Goal: Task Accomplishment & Management: Complete application form

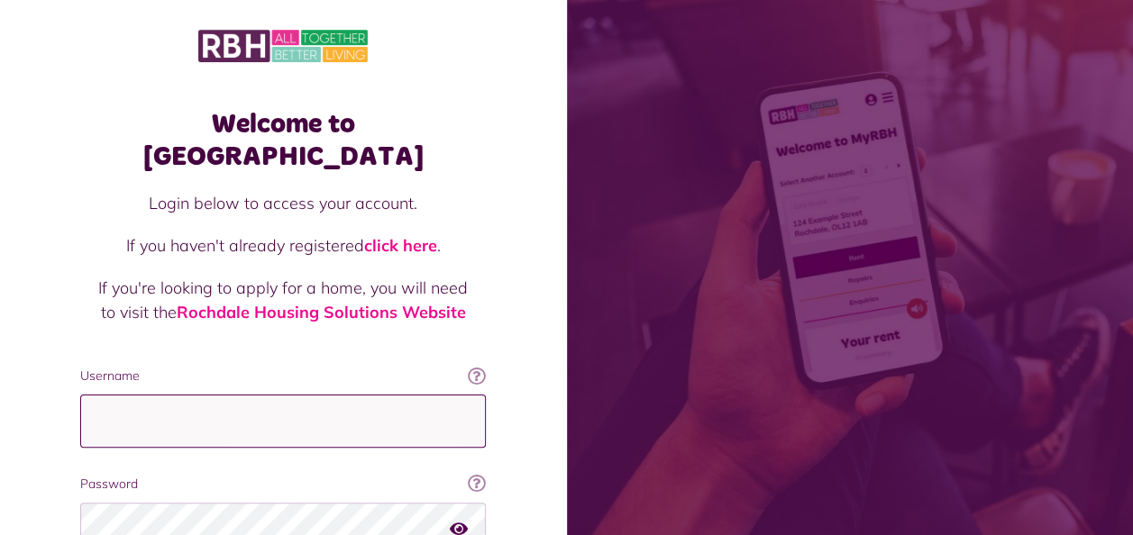
click at [312, 395] on input "Username" at bounding box center [283, 421] width 406 height 53
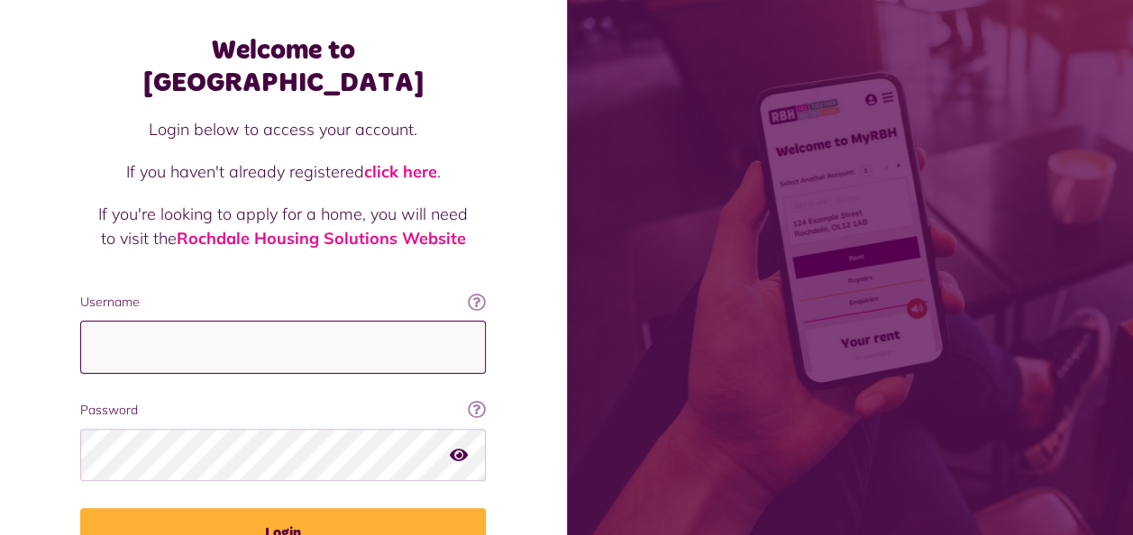
scroll to position [156, 0]
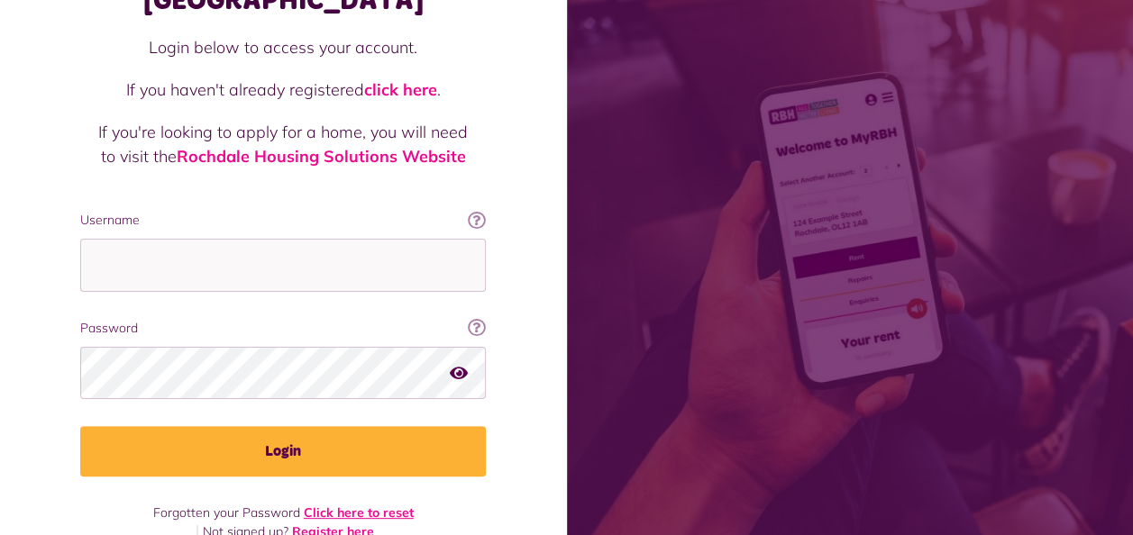
click at [384, 505] on link "Click here to reset" at bounding box center [359, 513] width 110 height 16
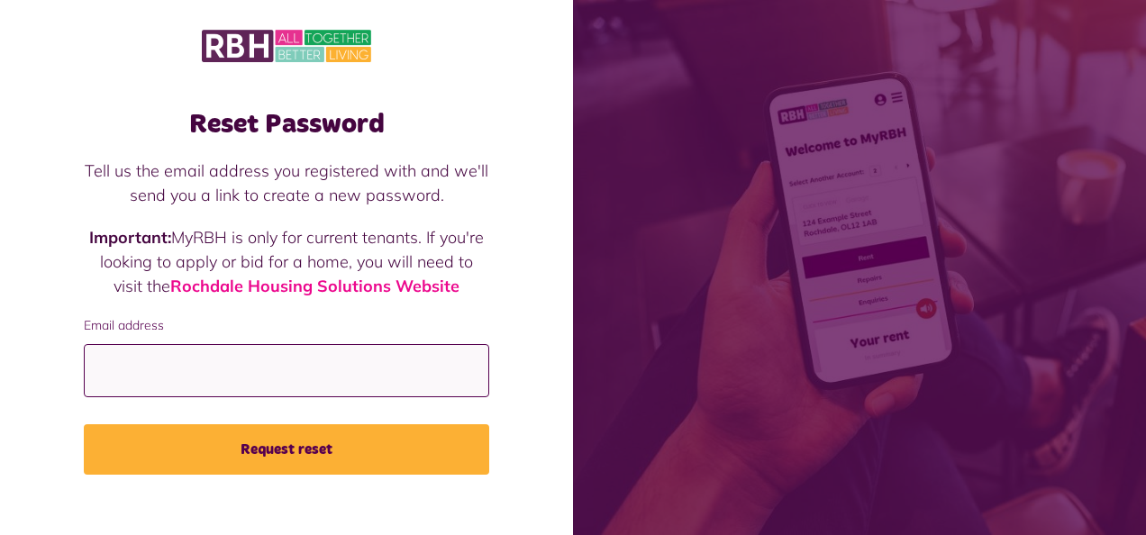
click at [159, 378] on input "Email address" at bounding box center [287, 370] width 406 height 53
type input "**********"
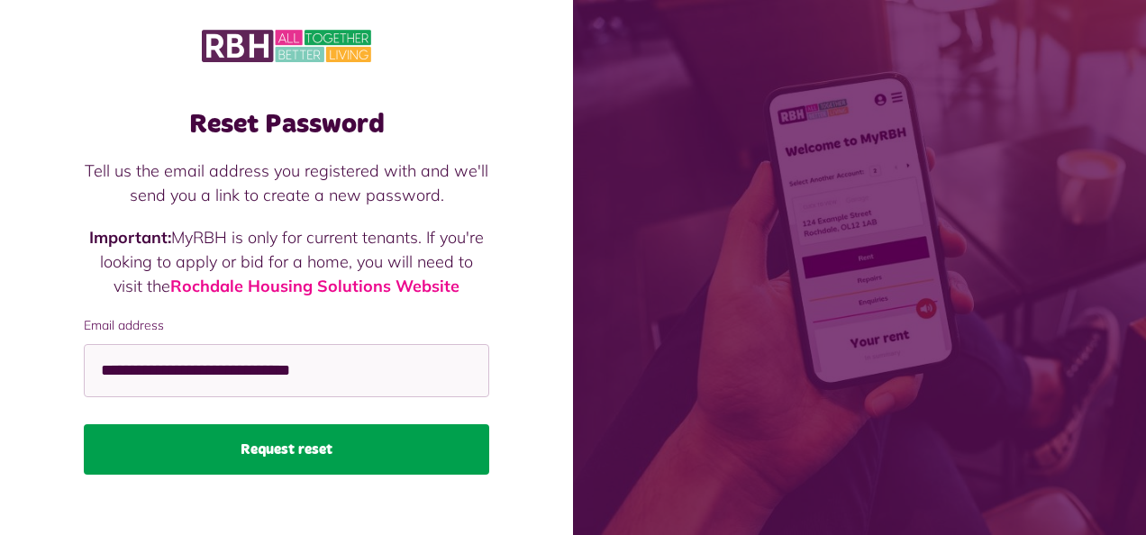
click at [209, 445] on button "Request reset" at bounding box center [287, 449] width 406 height 50
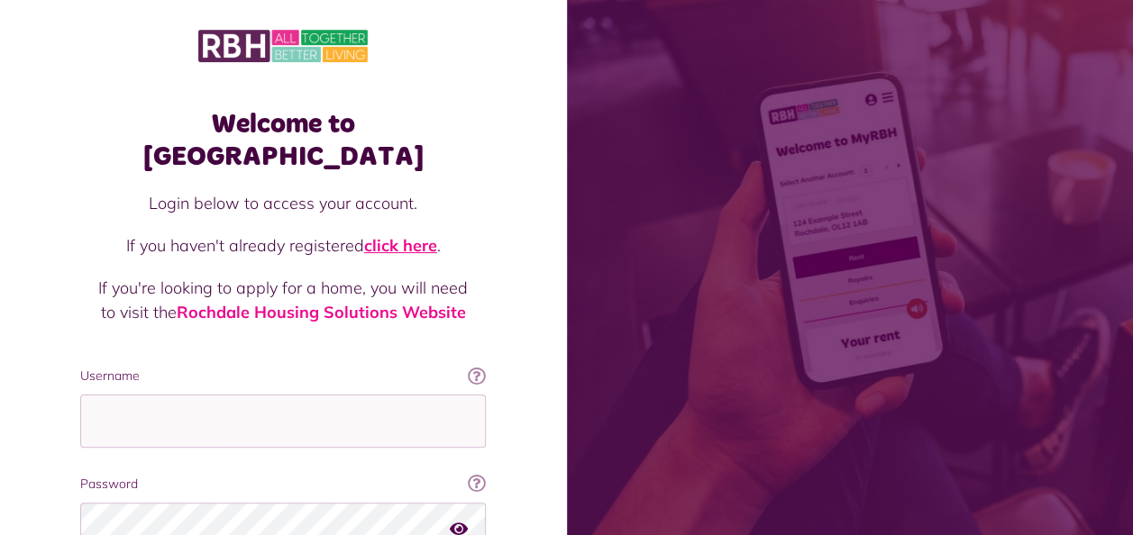
click at [416, 235] on link "click here" at bounding box center [400, 245] width 73 height 21
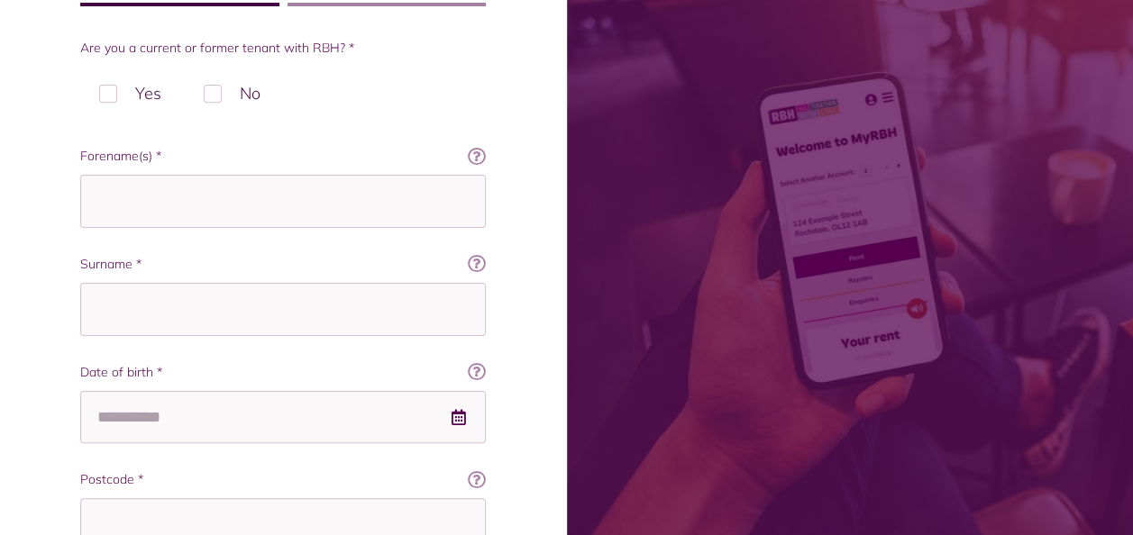
scroll to position [270, 0]
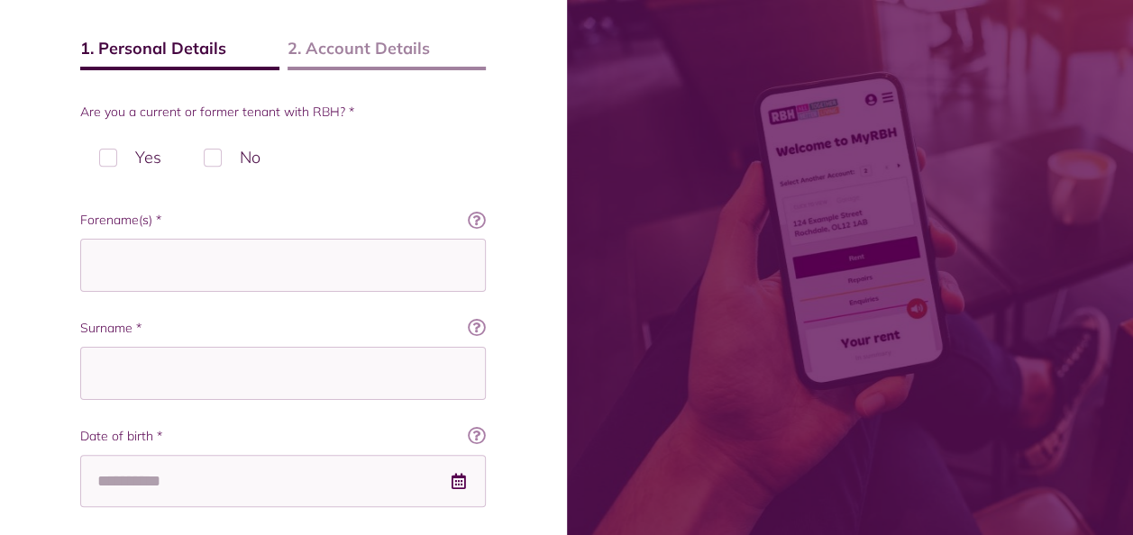
click at [201, 160] on label "No" at bounding box center [232, 157] width 95 height 53
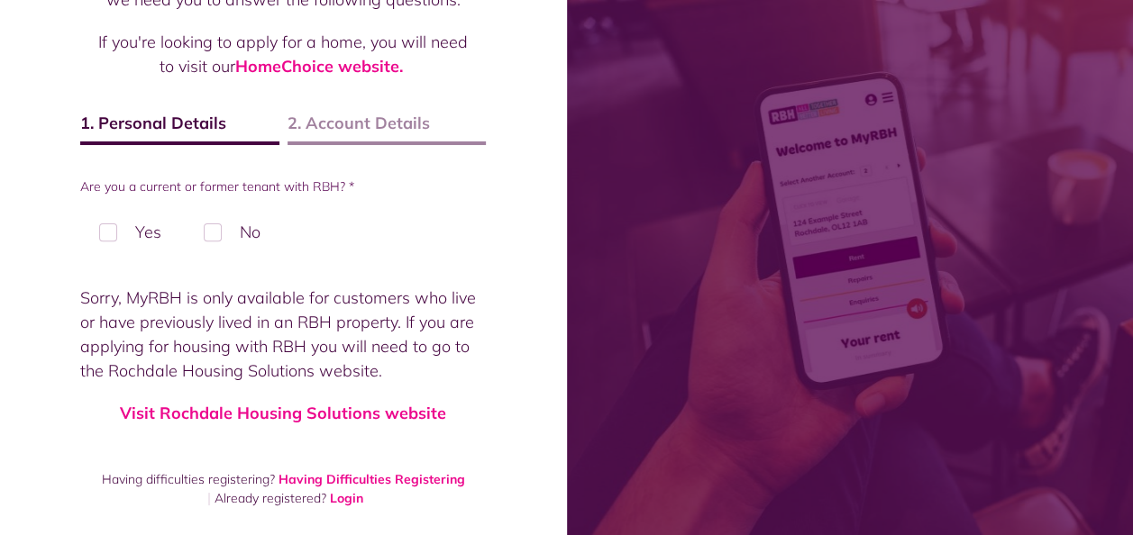
scroll to position [195, 0]
click at [118, 238] on label "Yes" at bounding box center [130, 232] width 100 height 53
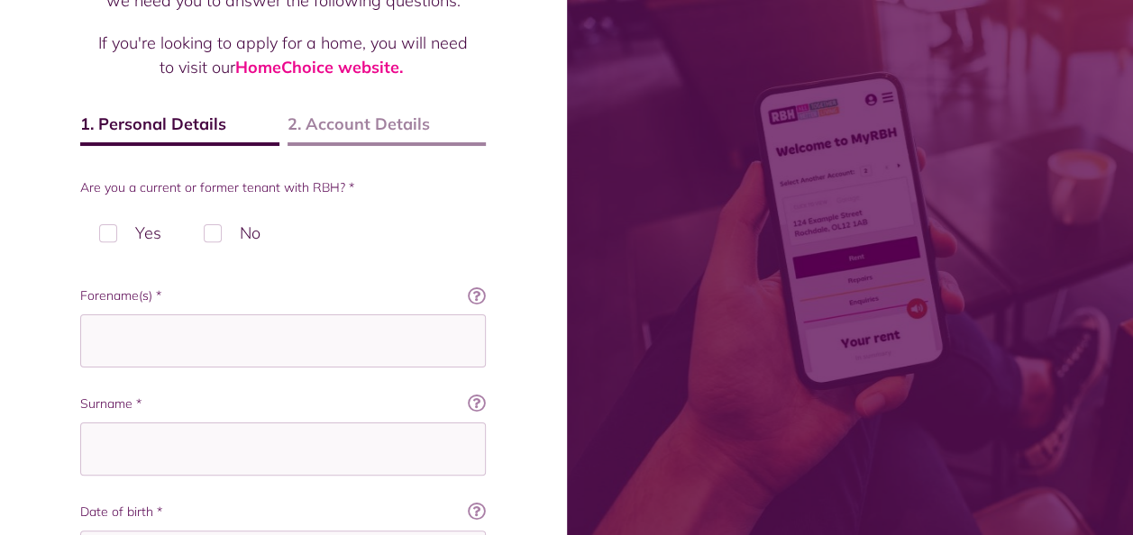
scroll to position [0, 0]
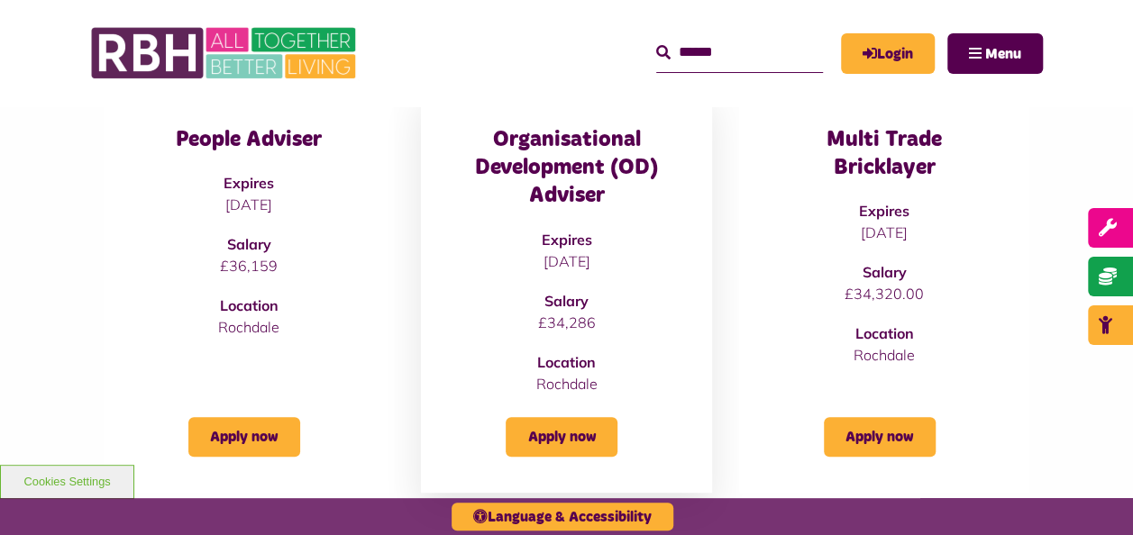
scroll to position [360, 0]
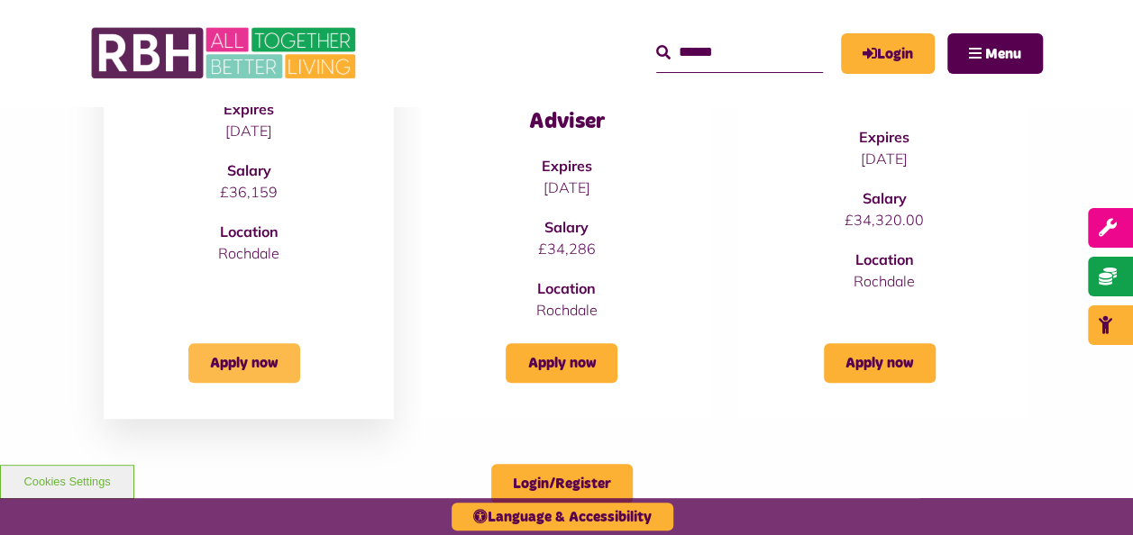
click at [250, 359] on link "Apply now" at bounding box center [244, 363] width 112 height 40
